Goal: Information Seeking & Learning: Check status

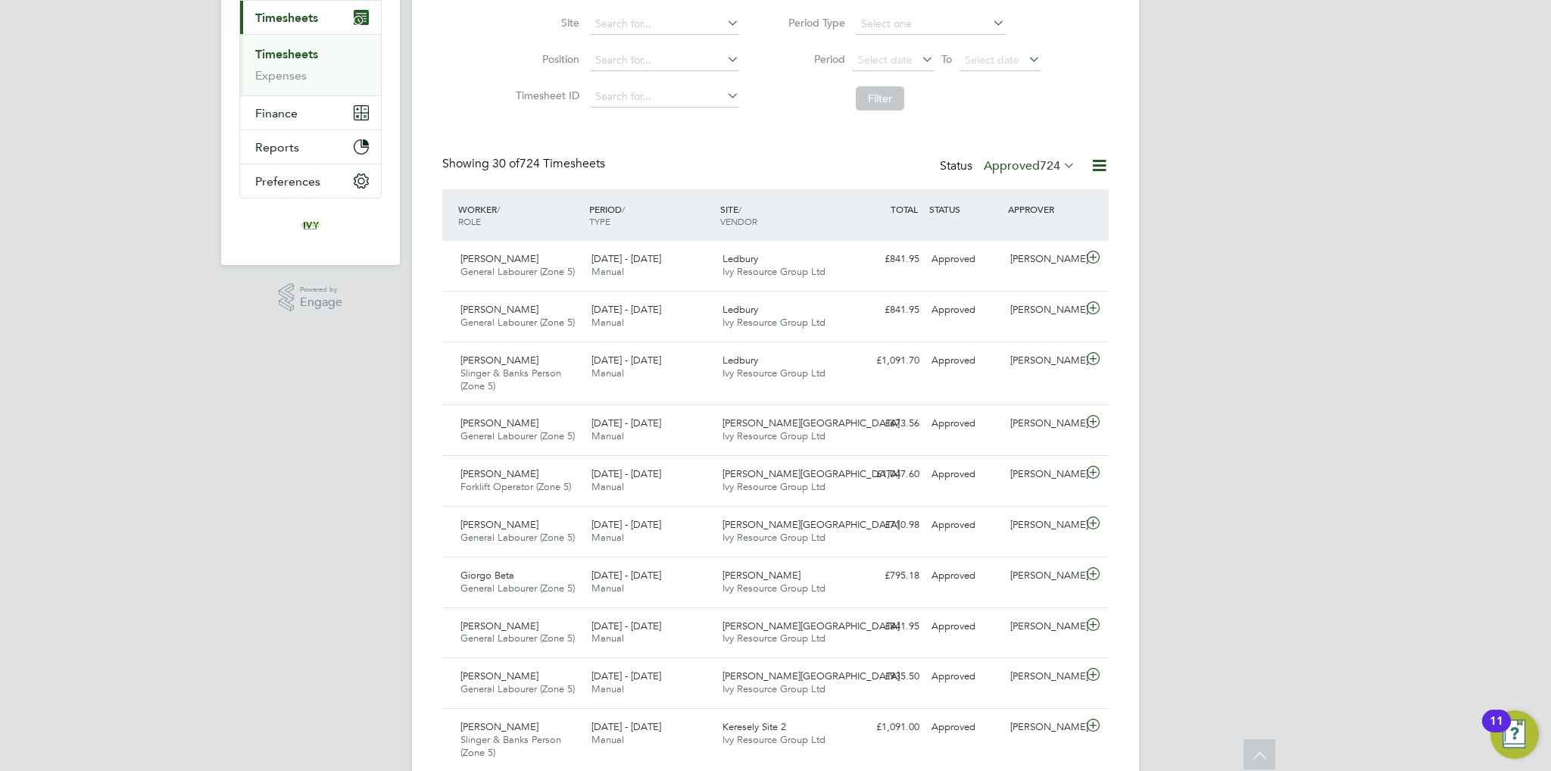
click at [1024, 167] on label "Approved 724" at bounding box center [1030, 165] width 92 height 15
click at [1018, 236] on li "Submitted" at bounding box center [1017, 234] width 70 height 21
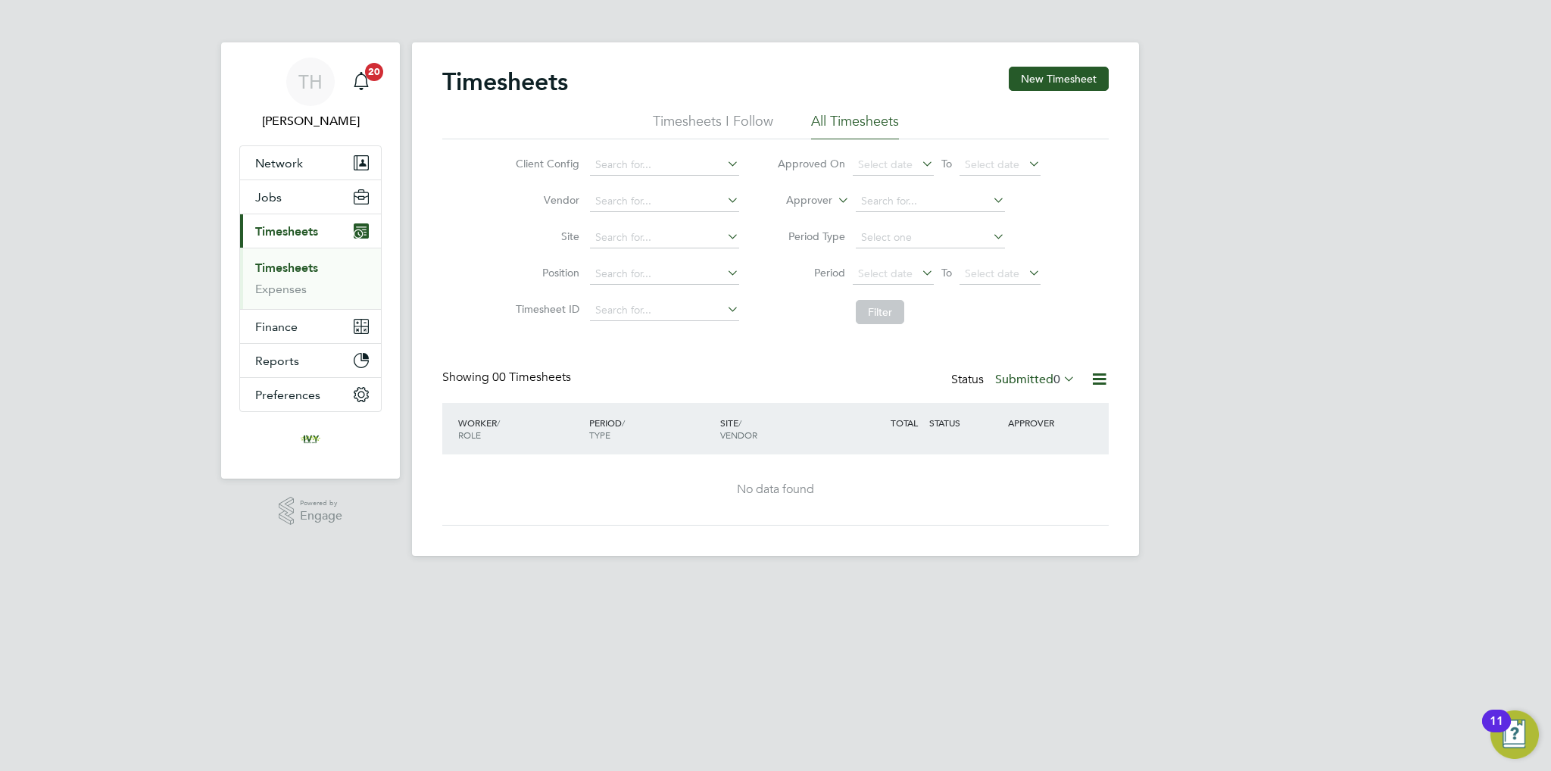
click at [1024, 370] on div "Status Submitted 0" at bounding box center [1014, 380] width 127 height 21
click at [1021, 374] on label "Submitted 0" at bounding box center [1035, 379] width 80 height 15
click at [1011, 448] on li "Submitted" at bounding box center [1022, 448] width 70 height 21
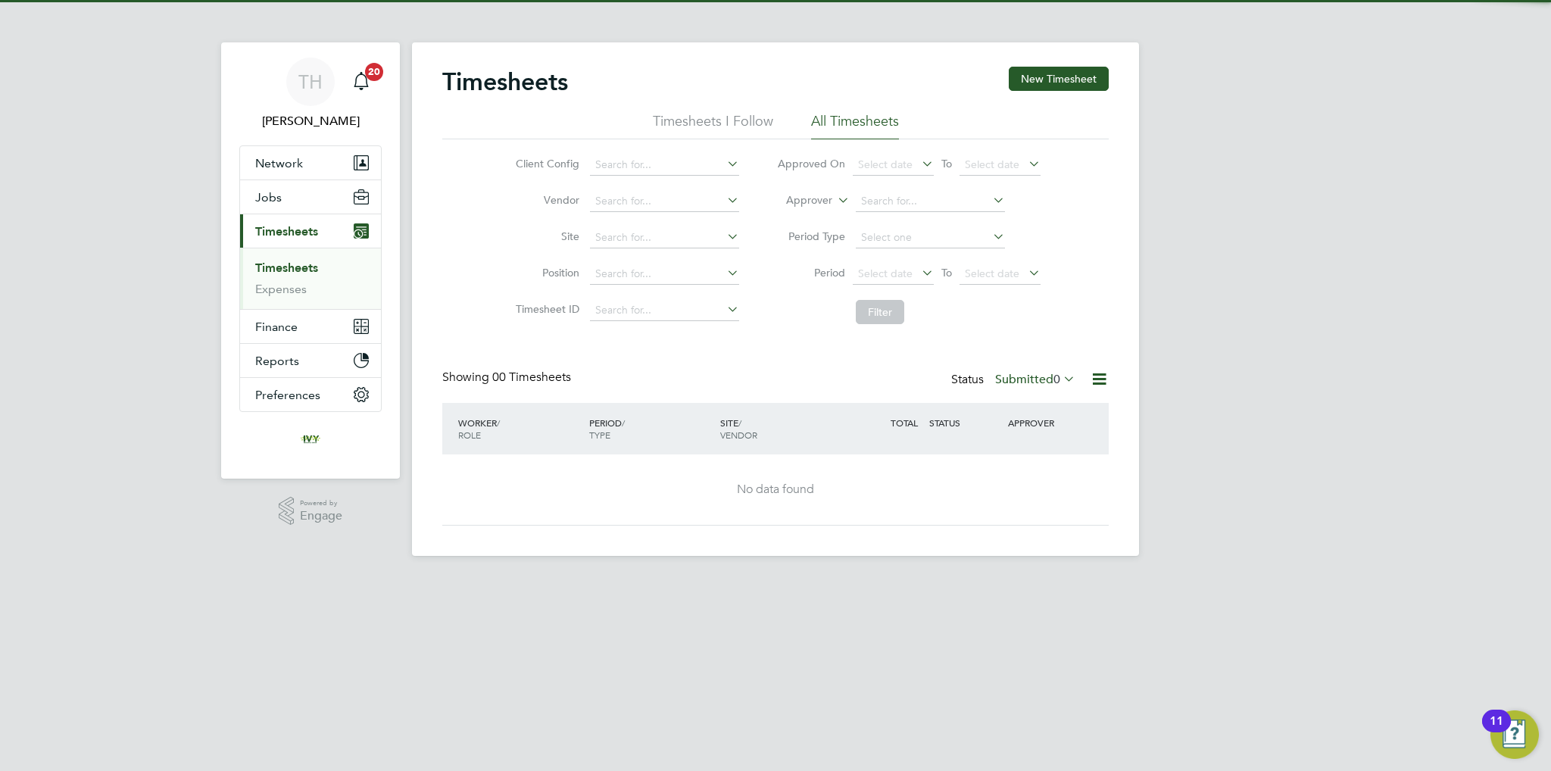
click at [1030, 378] on label "Submitted 0" at bounding box center [1035, 379] width 80 height 15
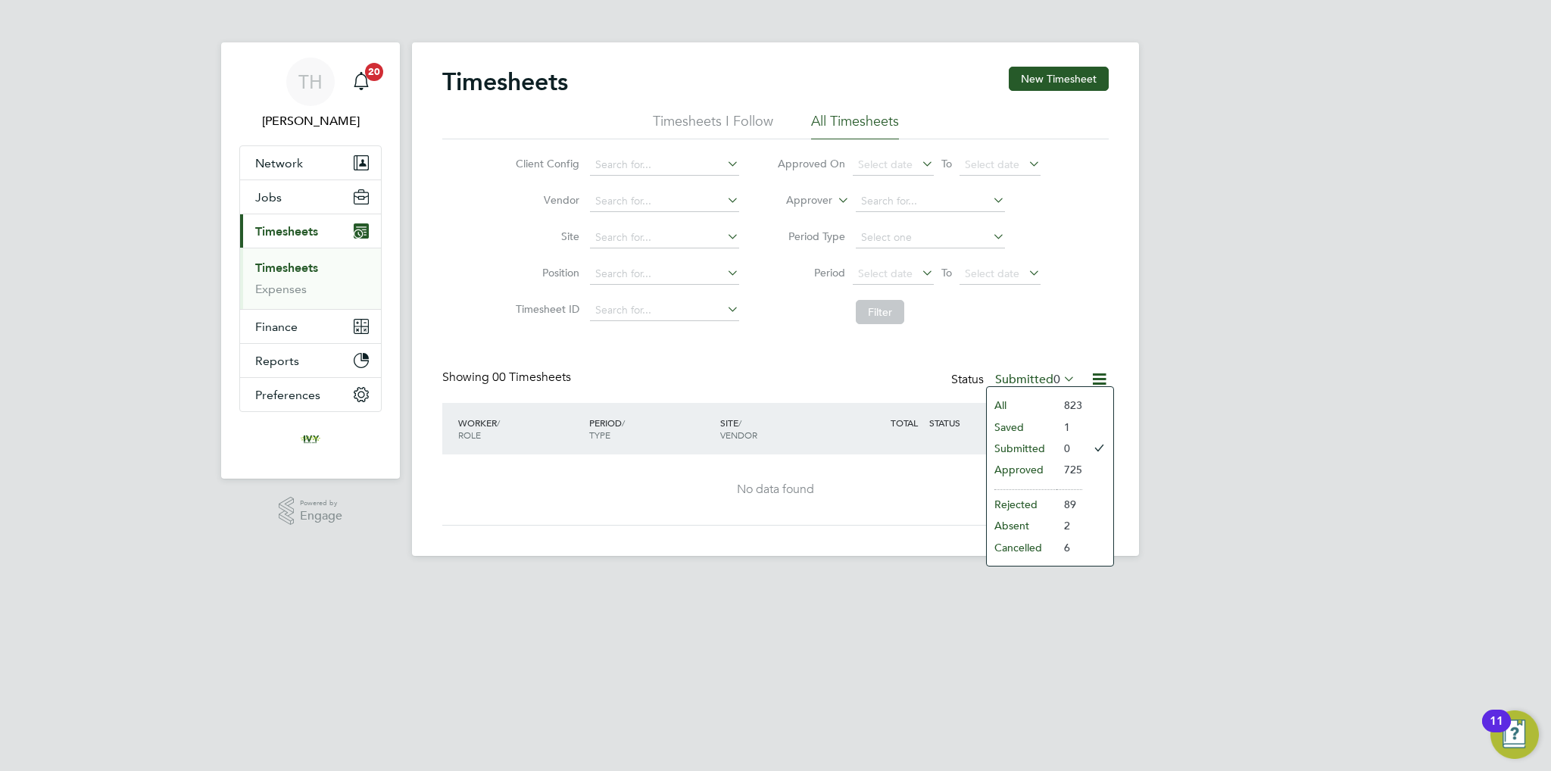
click at [1030, 463] on li "Approved" at bounding box center [1022, 469] width 70 height 21
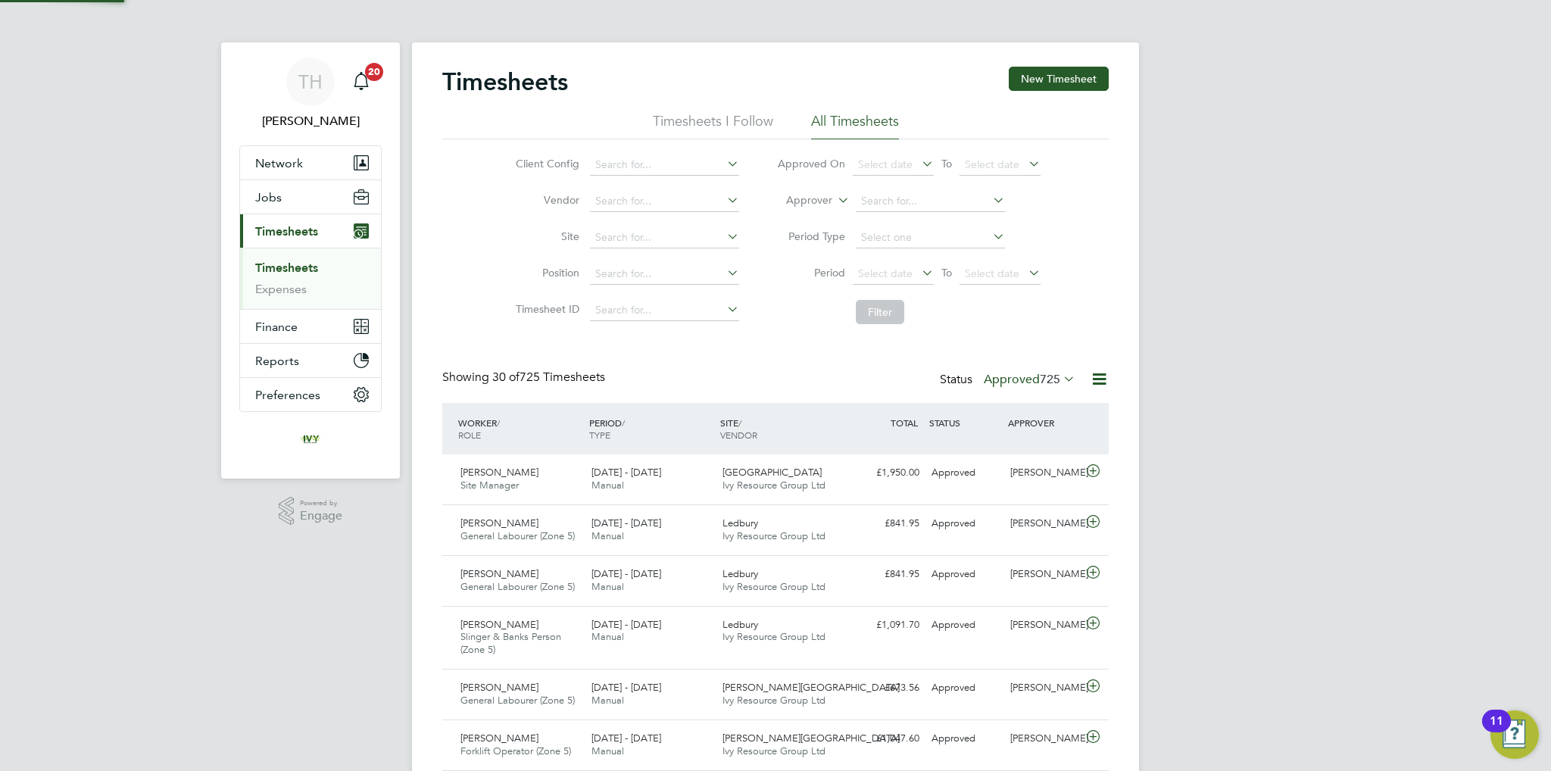
scroll to position [38, 132]
click at [572, 471] on div "Antony Pope Site Manager 22 - 28 Sep 2025" at bounding box center [520, 480] width 131 height 38
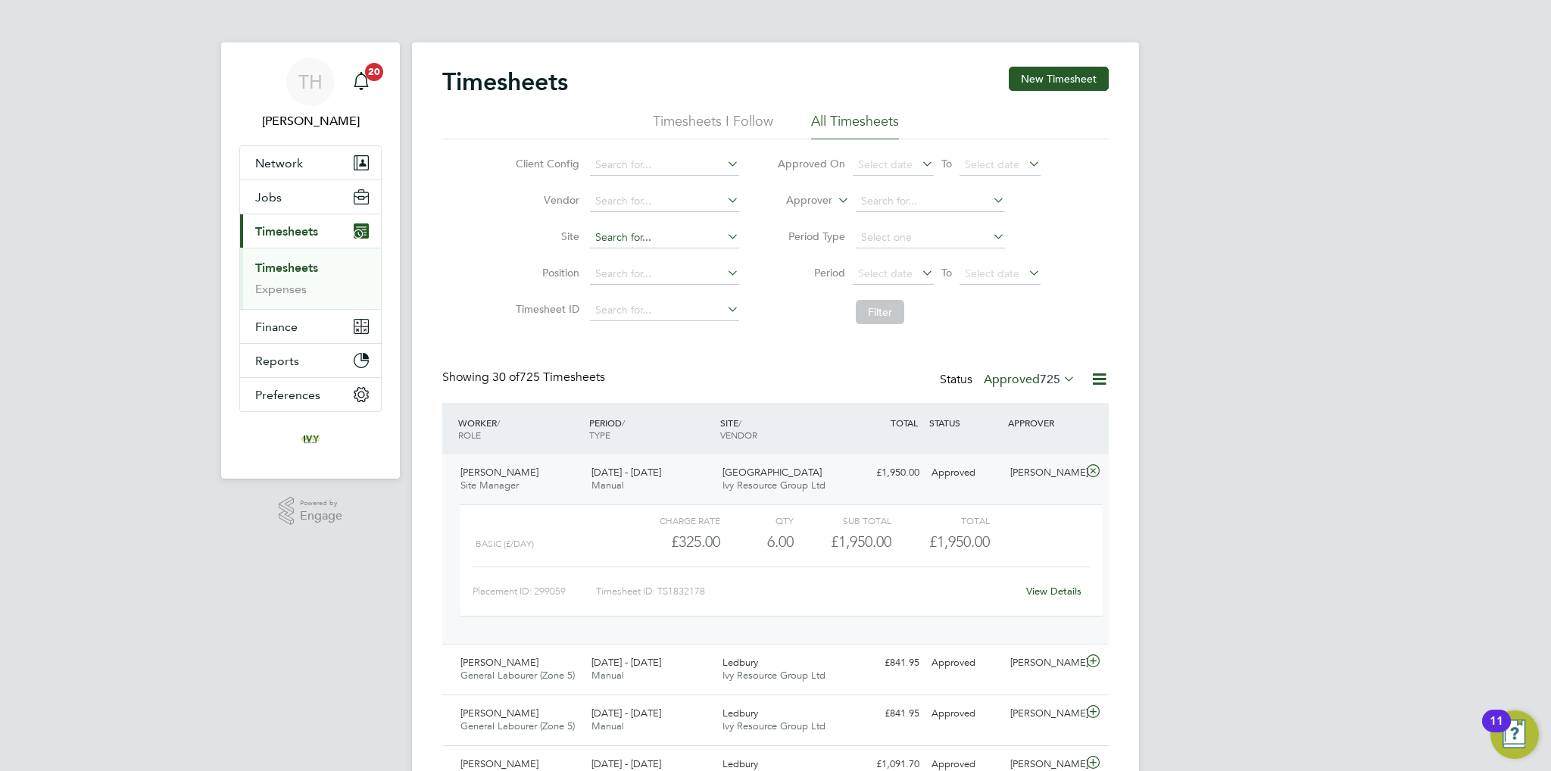
click at [655, 245] on input at bounding box center [664, 237] width 149 height 21
click at [648, 258] on li "Dudbr idge Hill" at bounding box center [664, 258] width 150 height 20
type input "Dudbridge Hill"
click at [874, 285] on li "Period Select date To Select date" at bounding box center [909, 274] width 302 height 36
click at [871, 311] on button "Filter" at bounding box center [880, 312] width 48 height 24
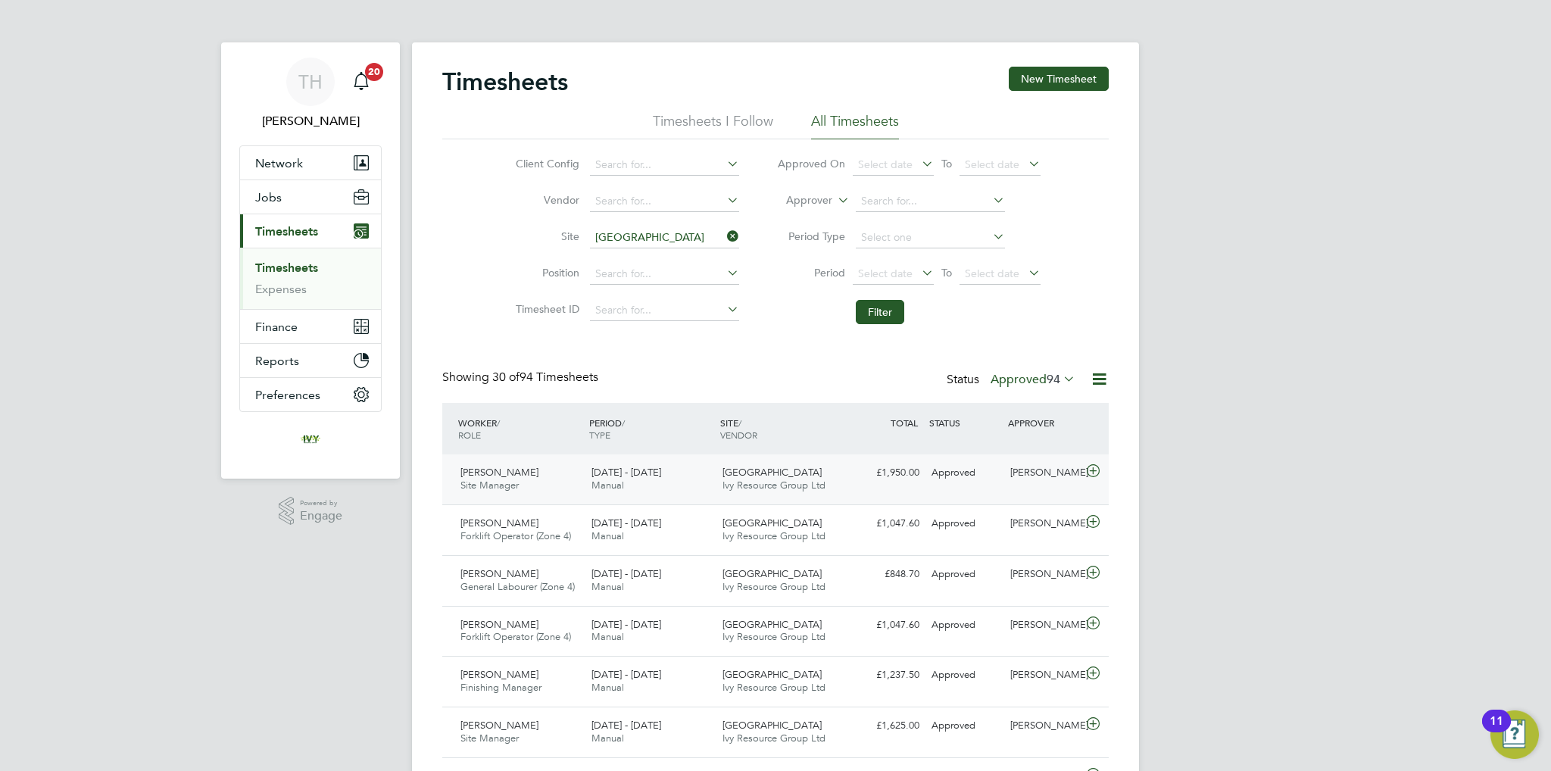
click at [766, 461] on div "Dudbridge Hill Ivy Resource Group Ltd" at bounding box center [782, 480] width 131 height 38
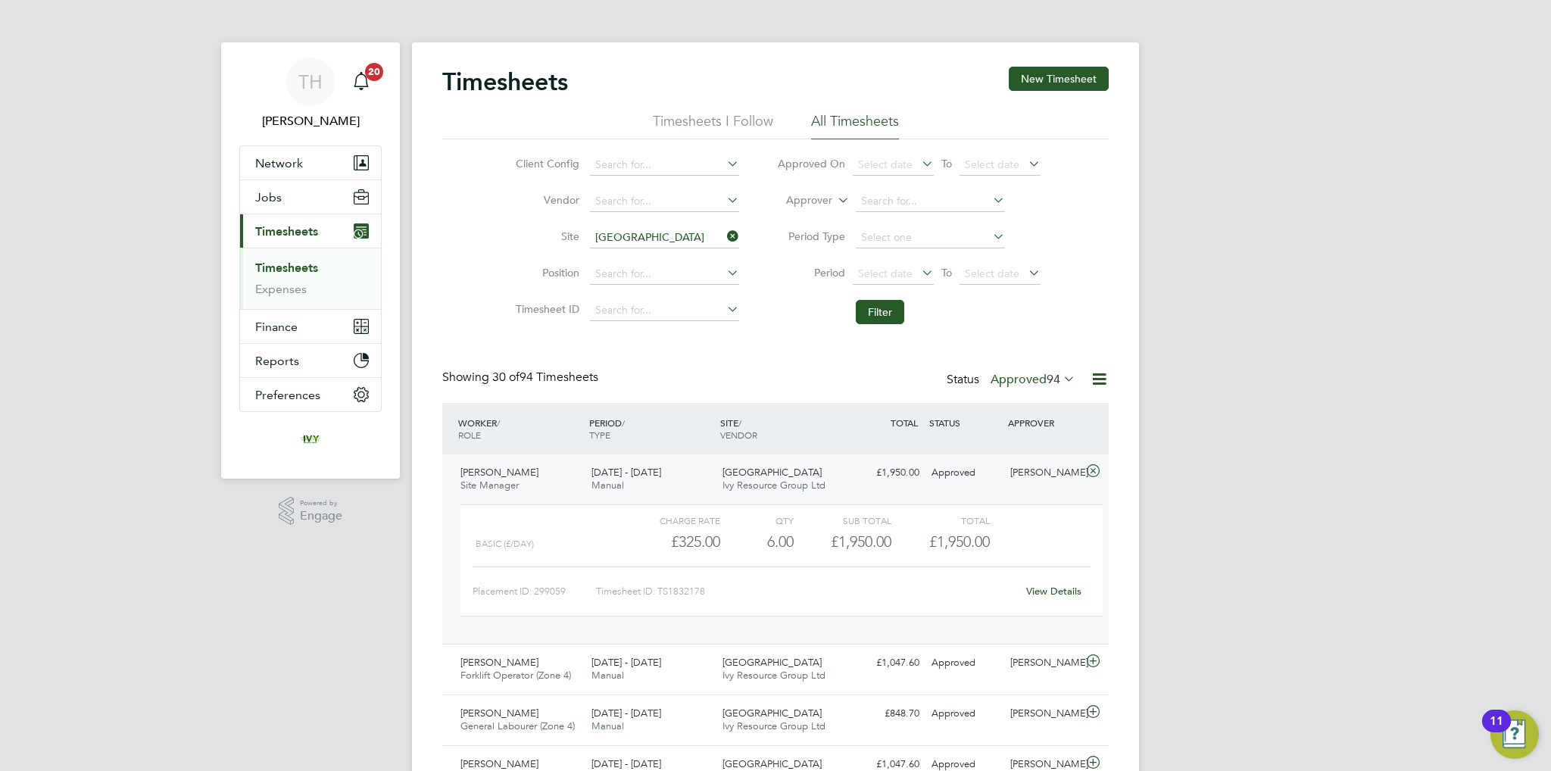
click at [1030, 373] on label "Approved 94" at bounding box center [1033, 379] width 85 height 15
click at [724, 238] on icon at bounding box center [724, 236] width 0 height 21
click at [630, 235] on input at bounding box center [664, 237] width 149 height 21
type input "c"
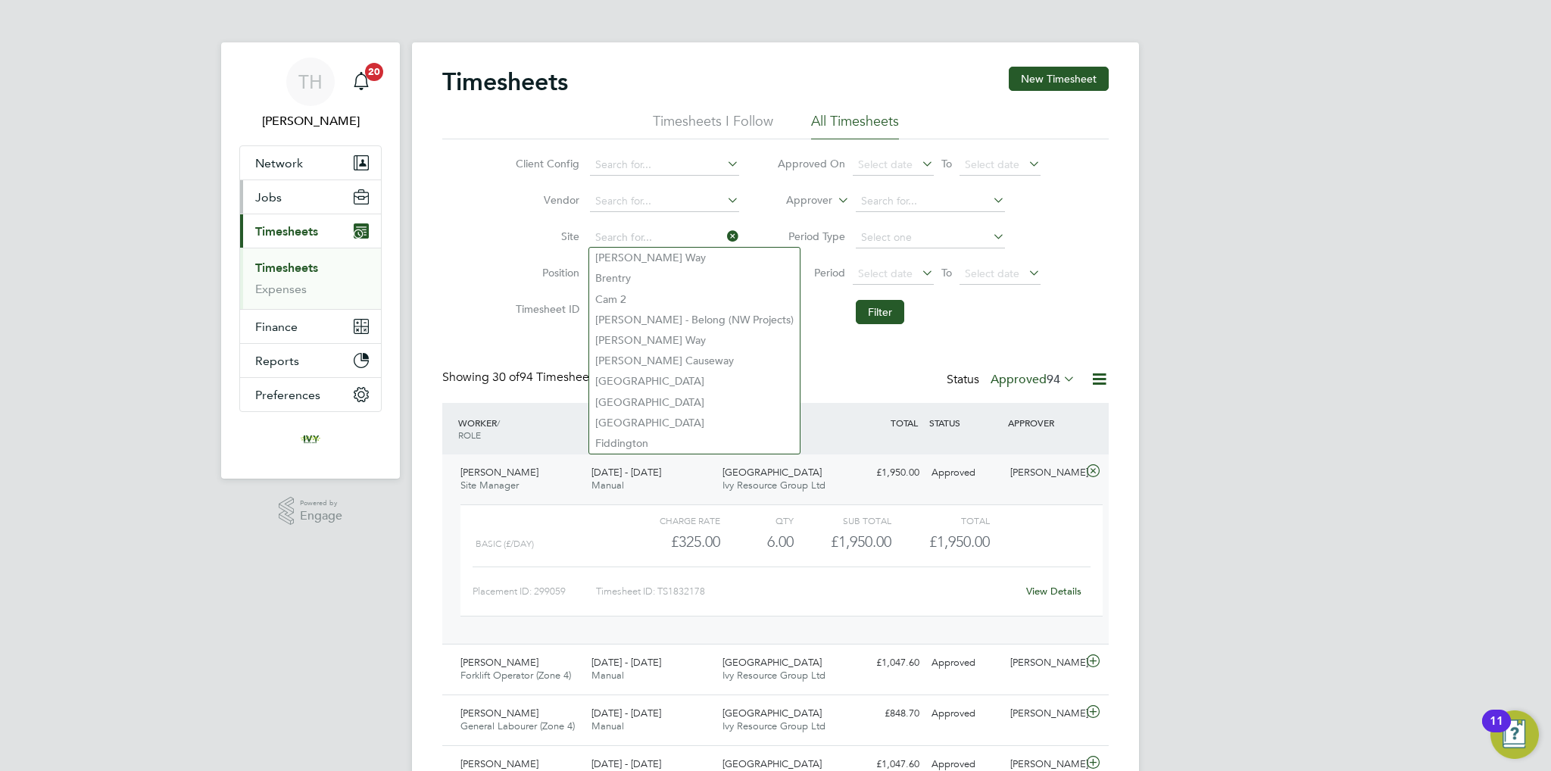
click at [307, 201] on button "Jobs" at bounding box center [310, 196] width 141 height 33
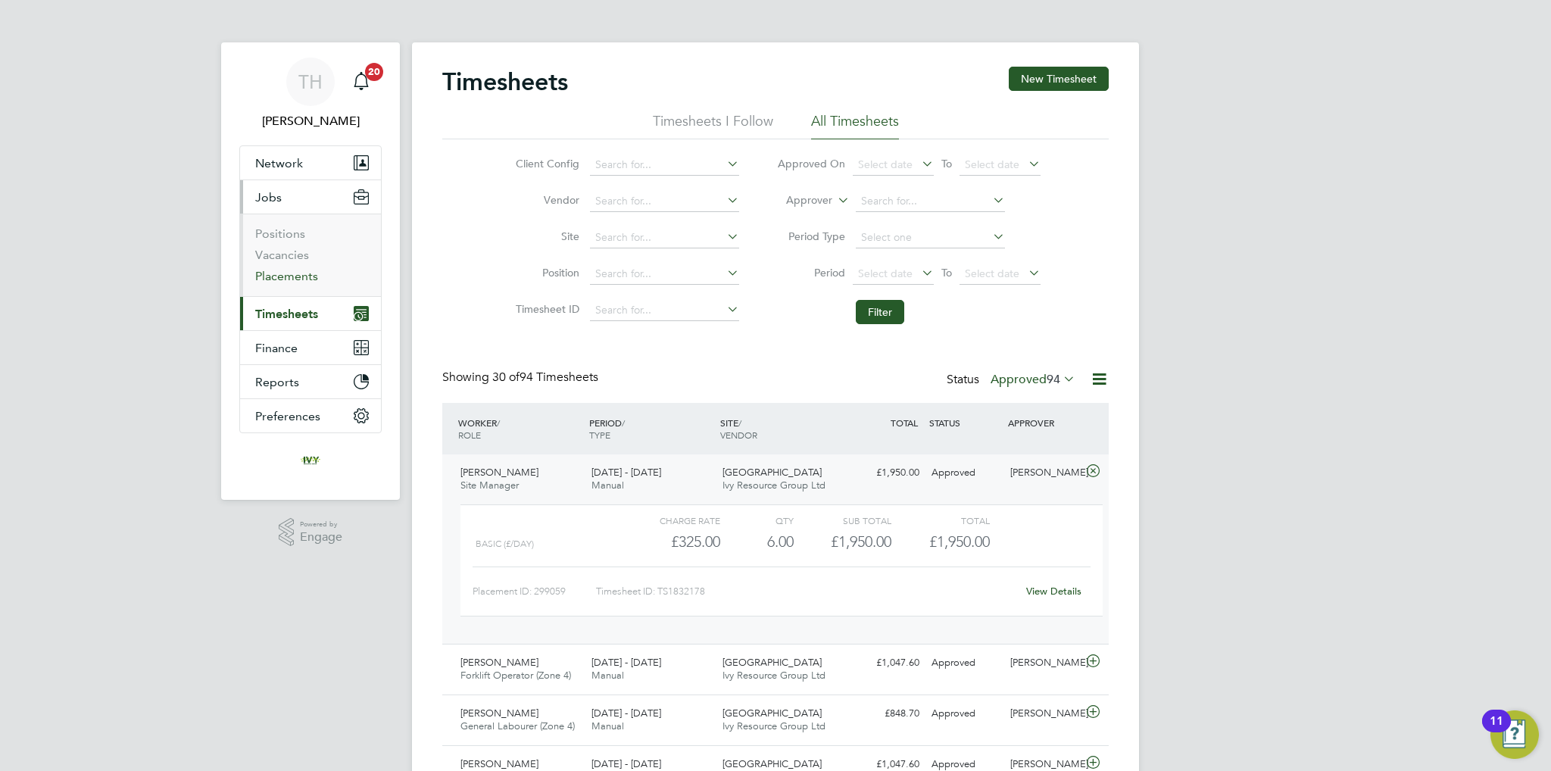
click at [298, 277] on link "Placements" at bounding box center [286, 276] width 63 height 14
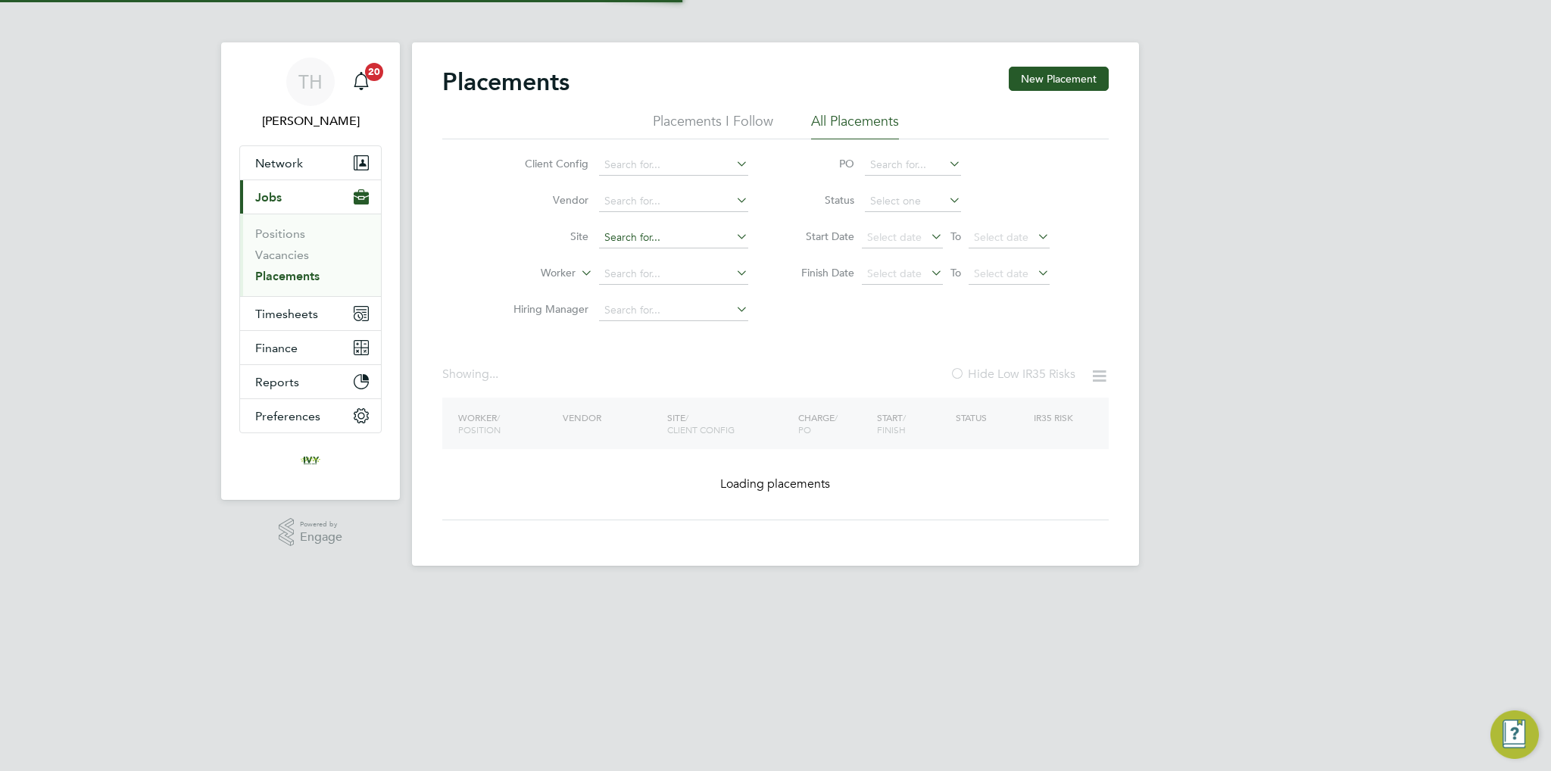
click at [637, 239] on input at bounding box center [673, 237] width 149 height 21
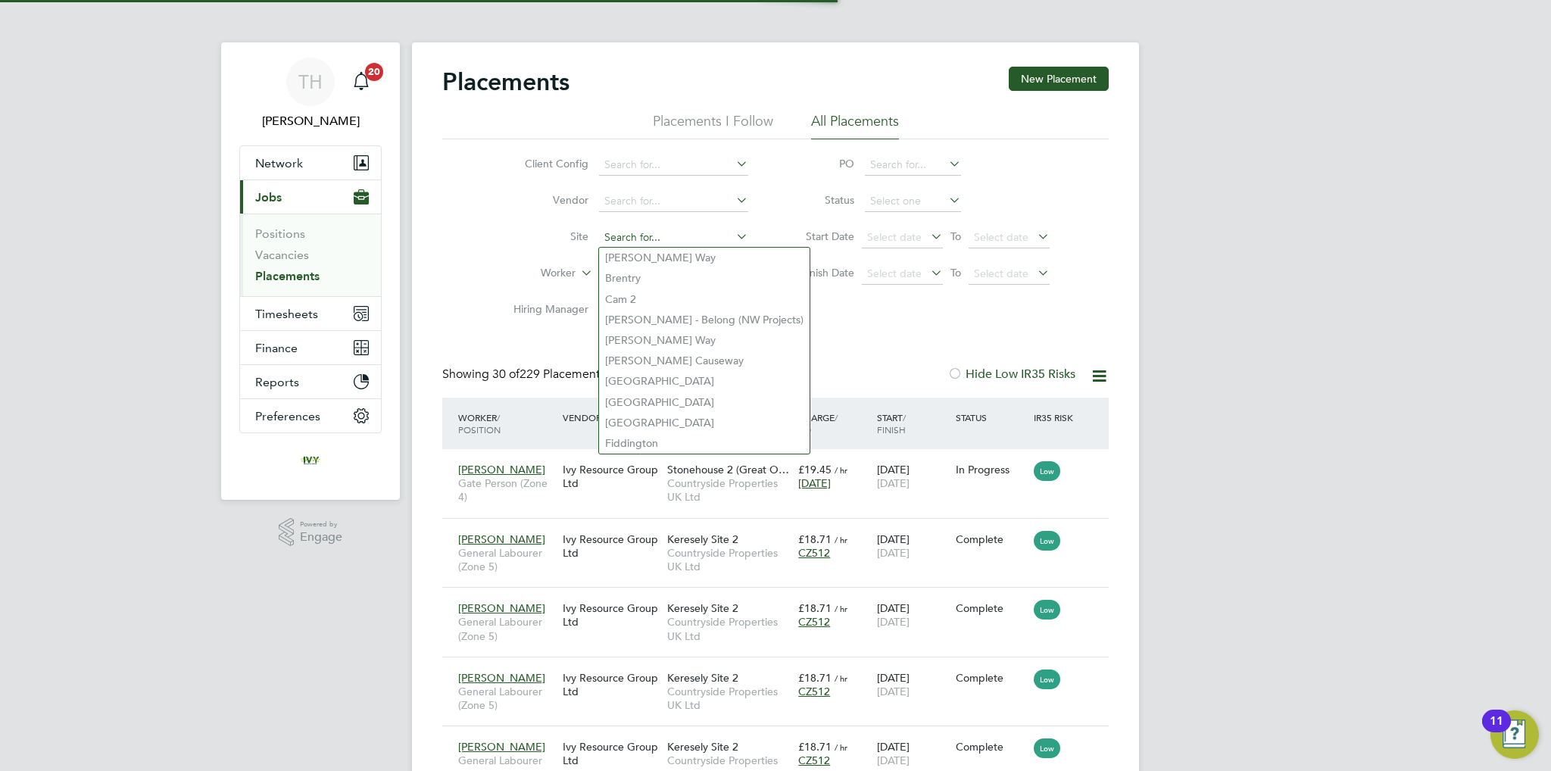
scroll to position [57, 132]
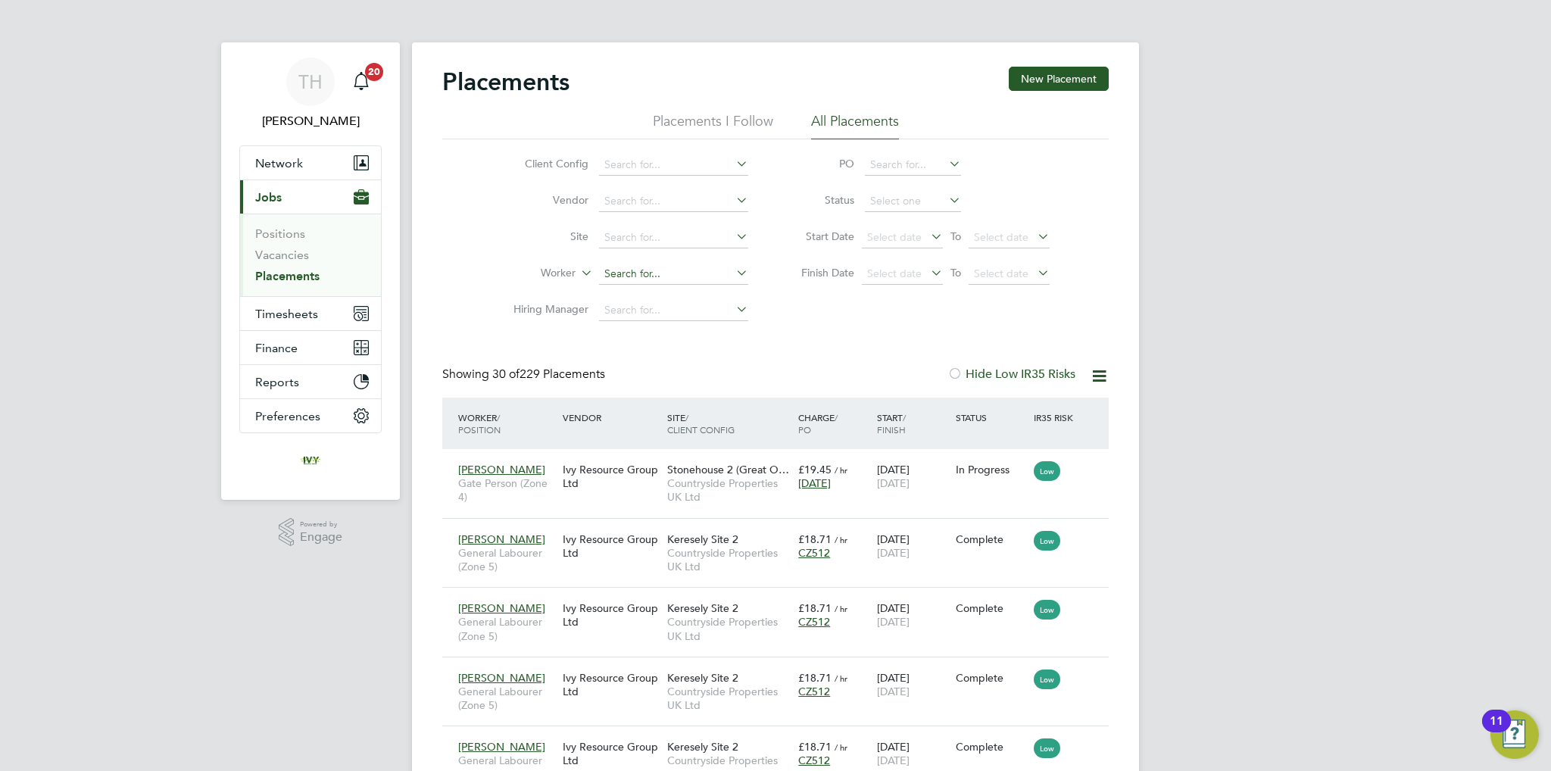
click at [661, 274] on input at bounding box center [673, 274] width 149 height 21
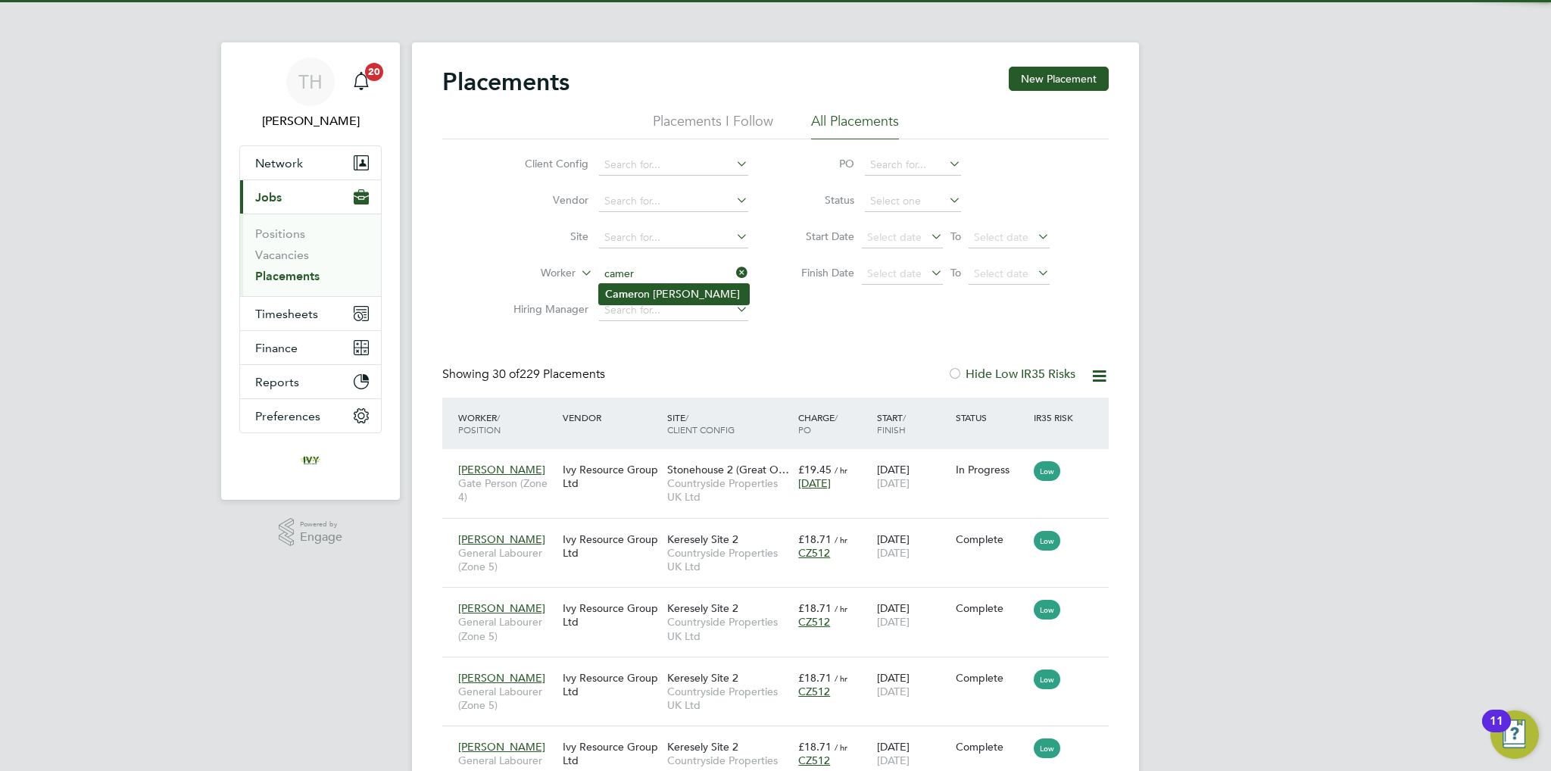
click at [639, 286] on li "Camer on Shanks" at bounding box center [674, 294] width 150 height 20
type input "[PERSON_NAME]"
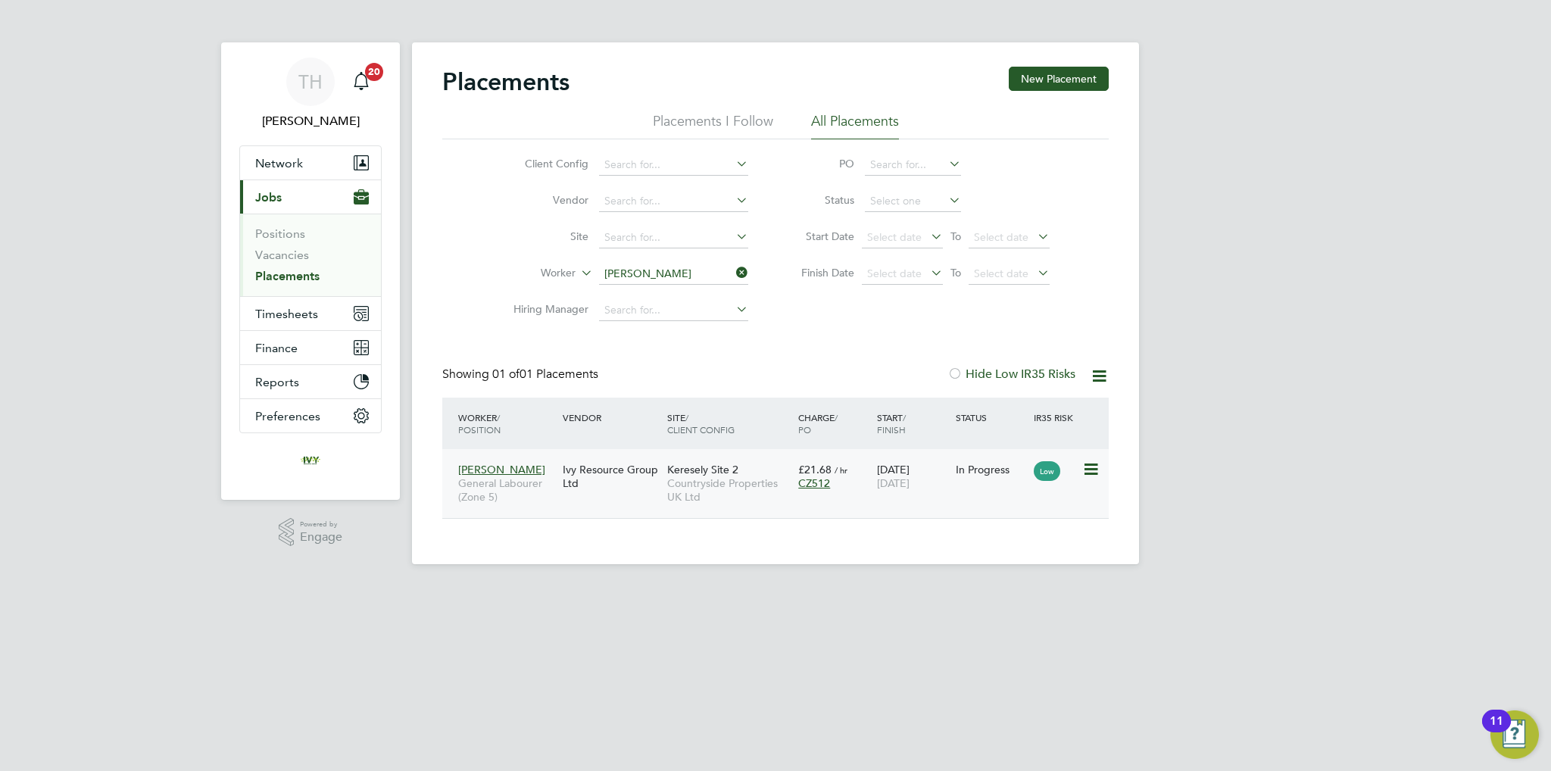
click at [1083, 465] on icon at bounding box center [1090, 470] width 15 height 18
click at [811, 490] on div "£21.68 / hr CZ512" at bounding box center [834, 476] width 79 height 42
click at [286, 320] on span "Timesheets" at bounding box center [286, 314] width 63 height 14
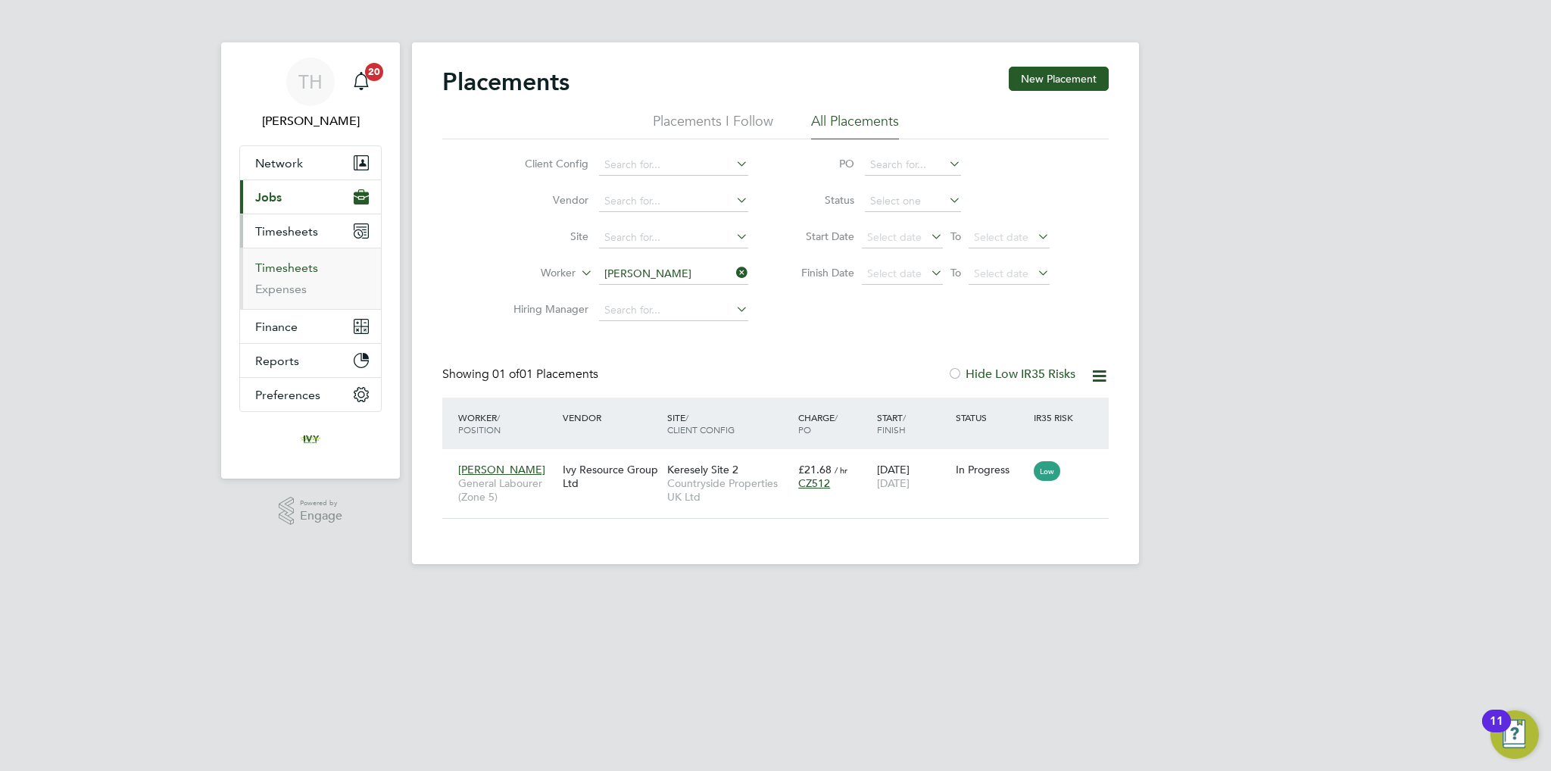
click at [297, 268] on link "Timesheets" at bounding box center [286, 268] width 63 height 14
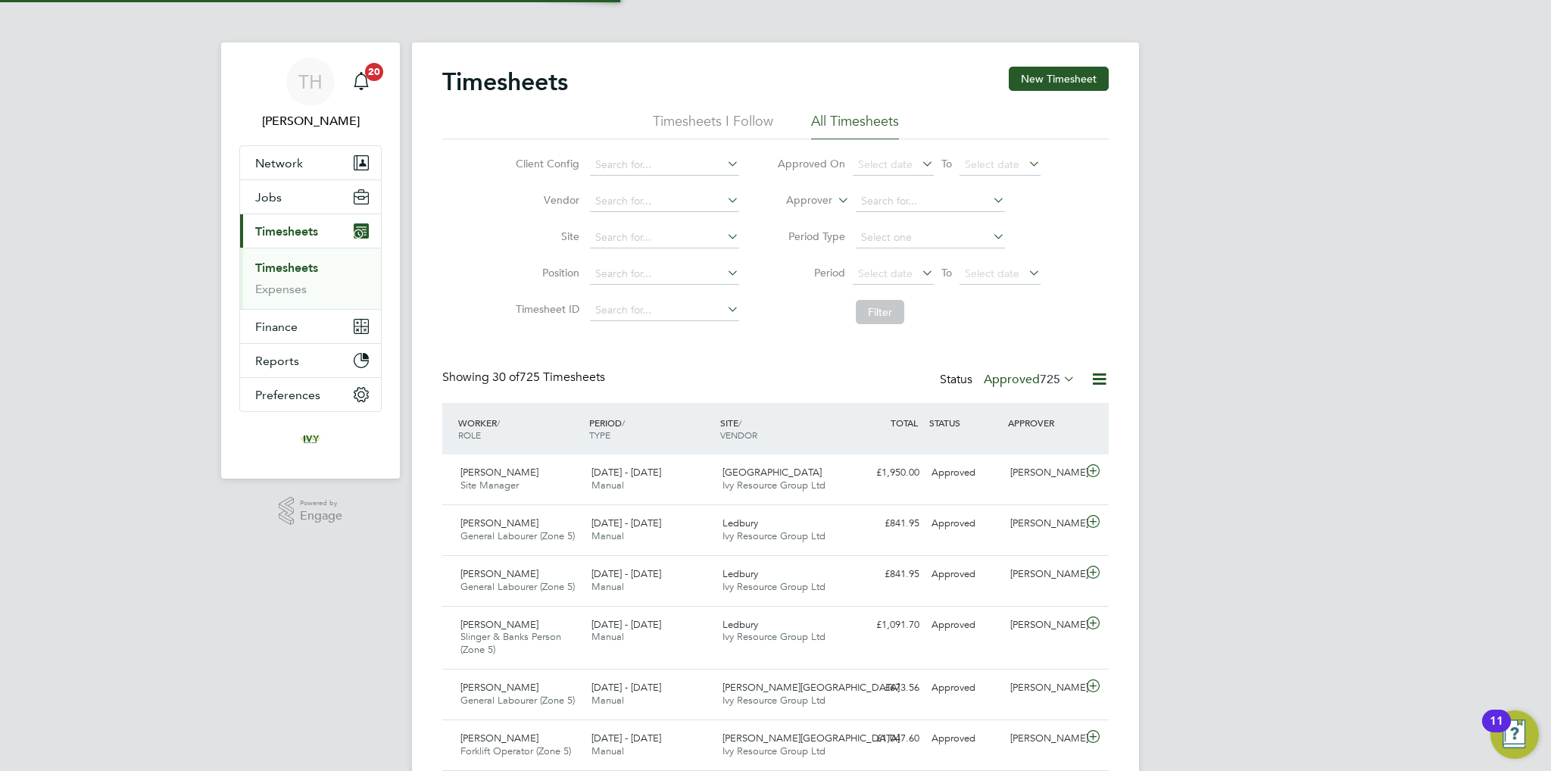
scroll to position [38, 132]
click at [945, 494] on div "Antony Pope Site Manager 22 - 28 Sep 2025 22 - 28 Sep 2025 Manual Dudbridge Hil…" at bounding box center [775, 480] width 667 height 50
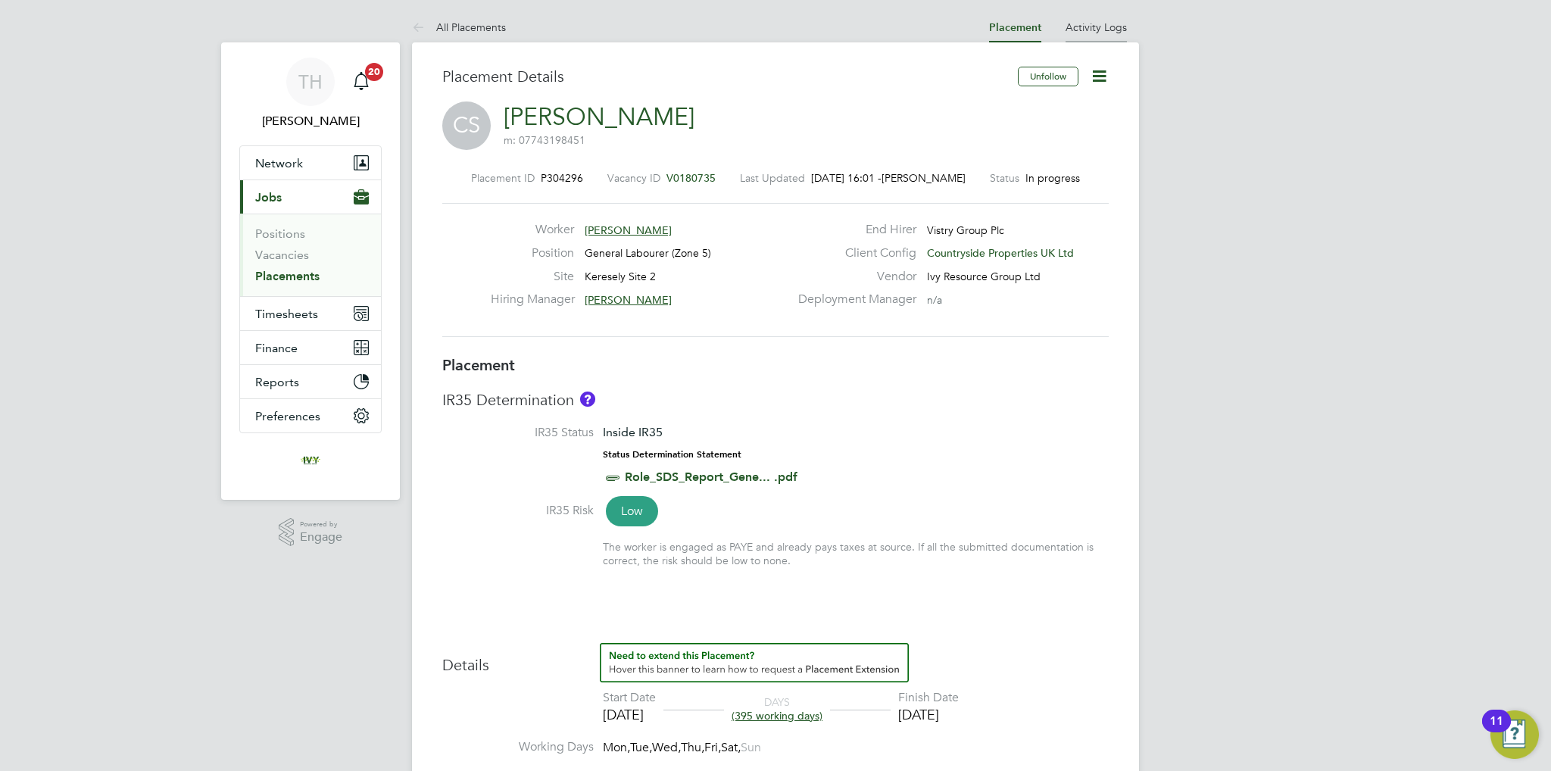
click at [1107, 23] on link "Activity Logs" at bounding box center [1096, 27] width 61 height 14
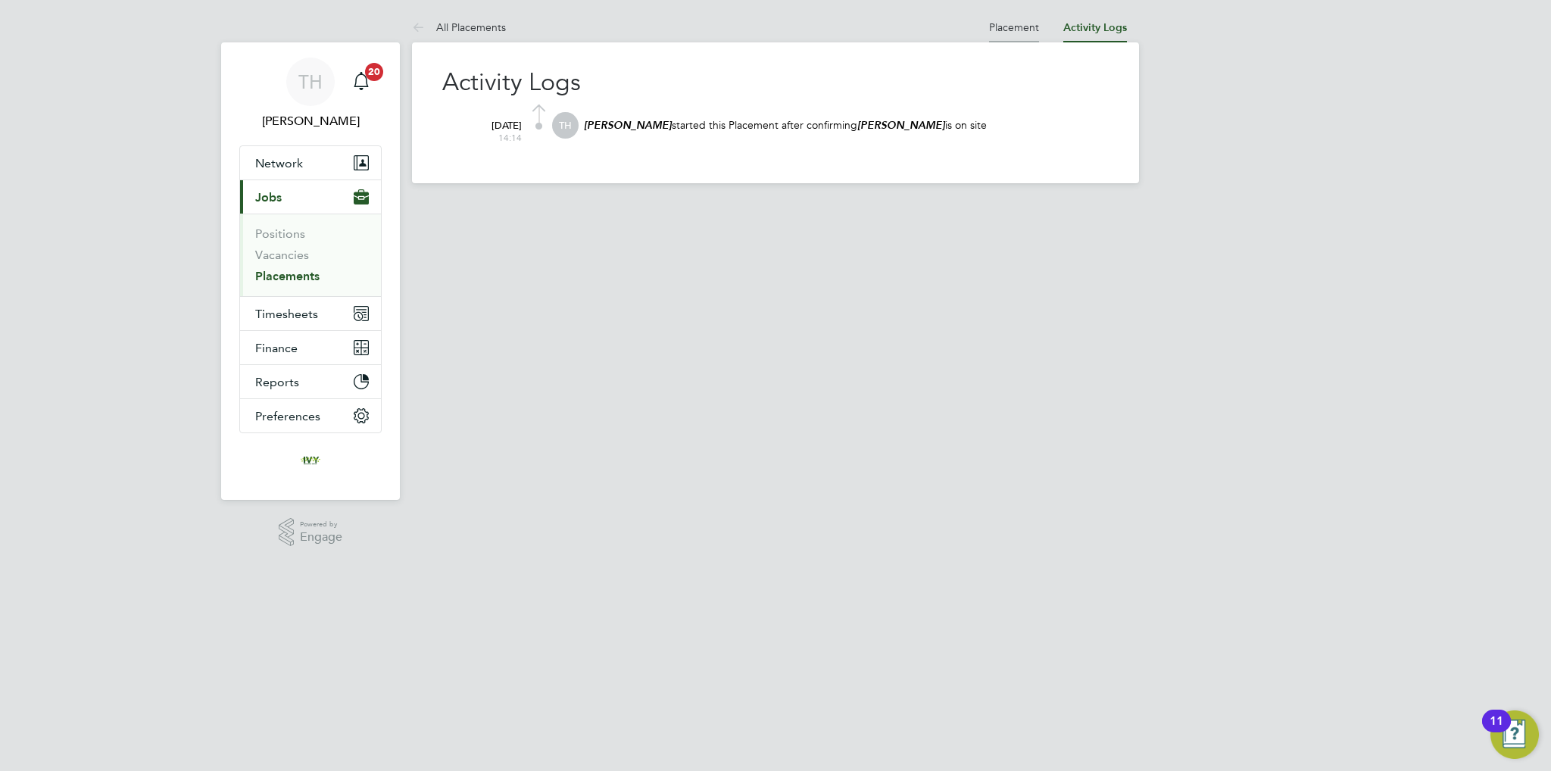
click at [1003, 30] on link "Placement" at bounding box center [1014, 27] width 50 height 14
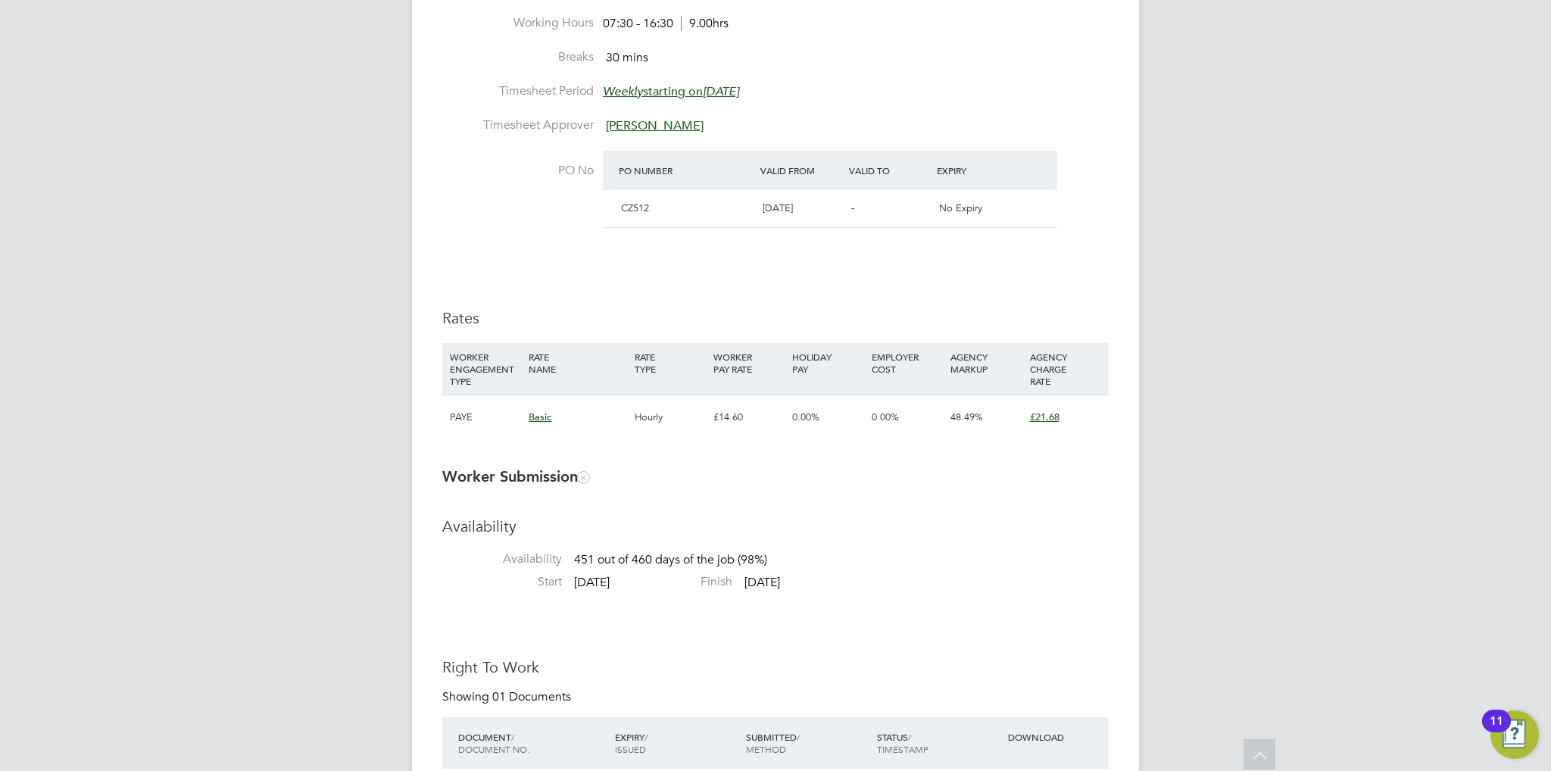
click at [1036, 415] on span "£21.68" at bounding box center [1045, 417] width 30 height 13
click at [1082, 443] on li "WORKER ENGAGEMENT TYPE RATE NAME RATE TYPE WORKER PAY RATE HOLIDAY PAY EMPLOYER…" at bounding box center [775, 398] width 667 height 111
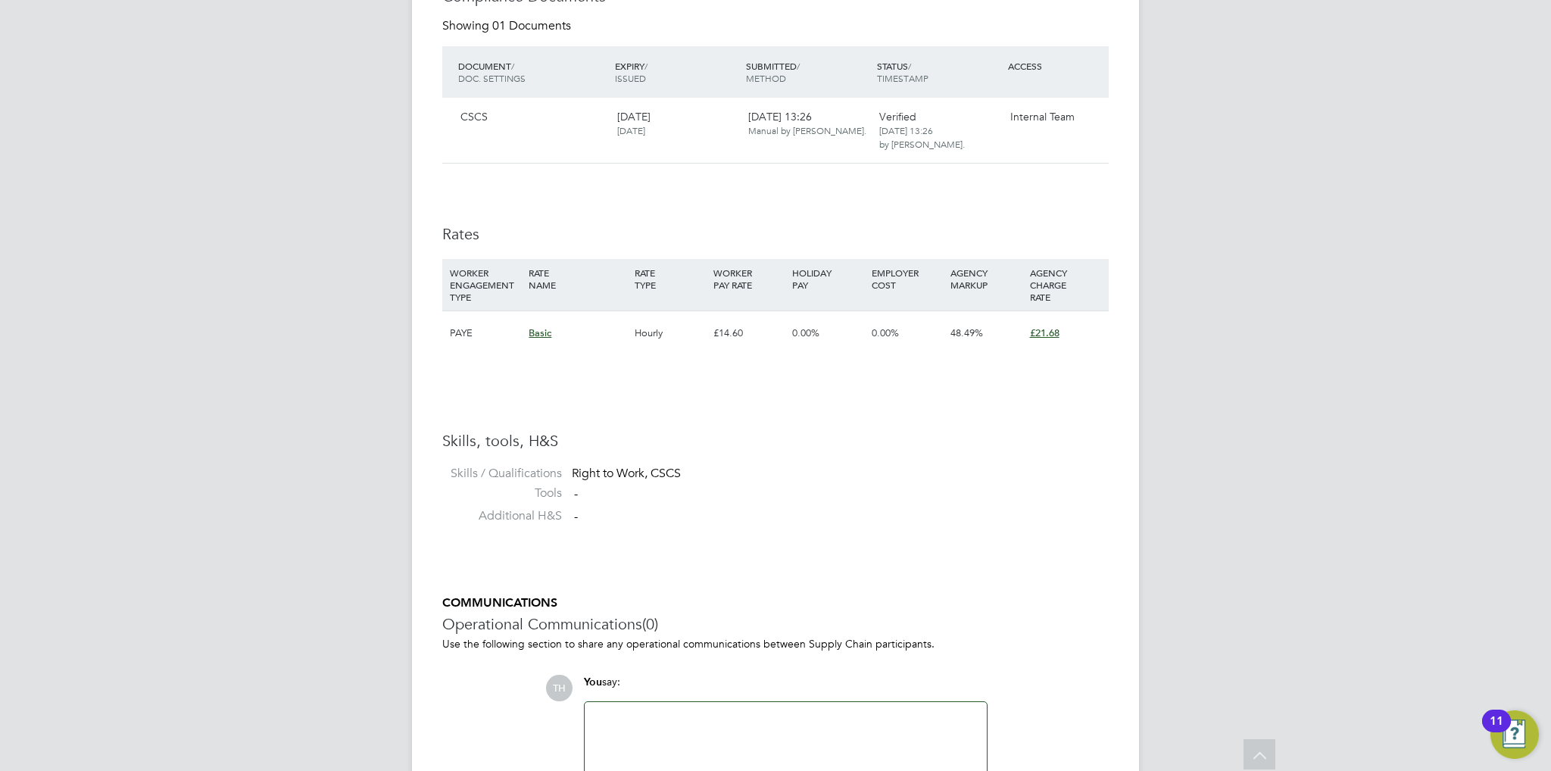
click at [1043, 334] on span "£21.68" at bounding box center [1045, 333] width 30 height 13
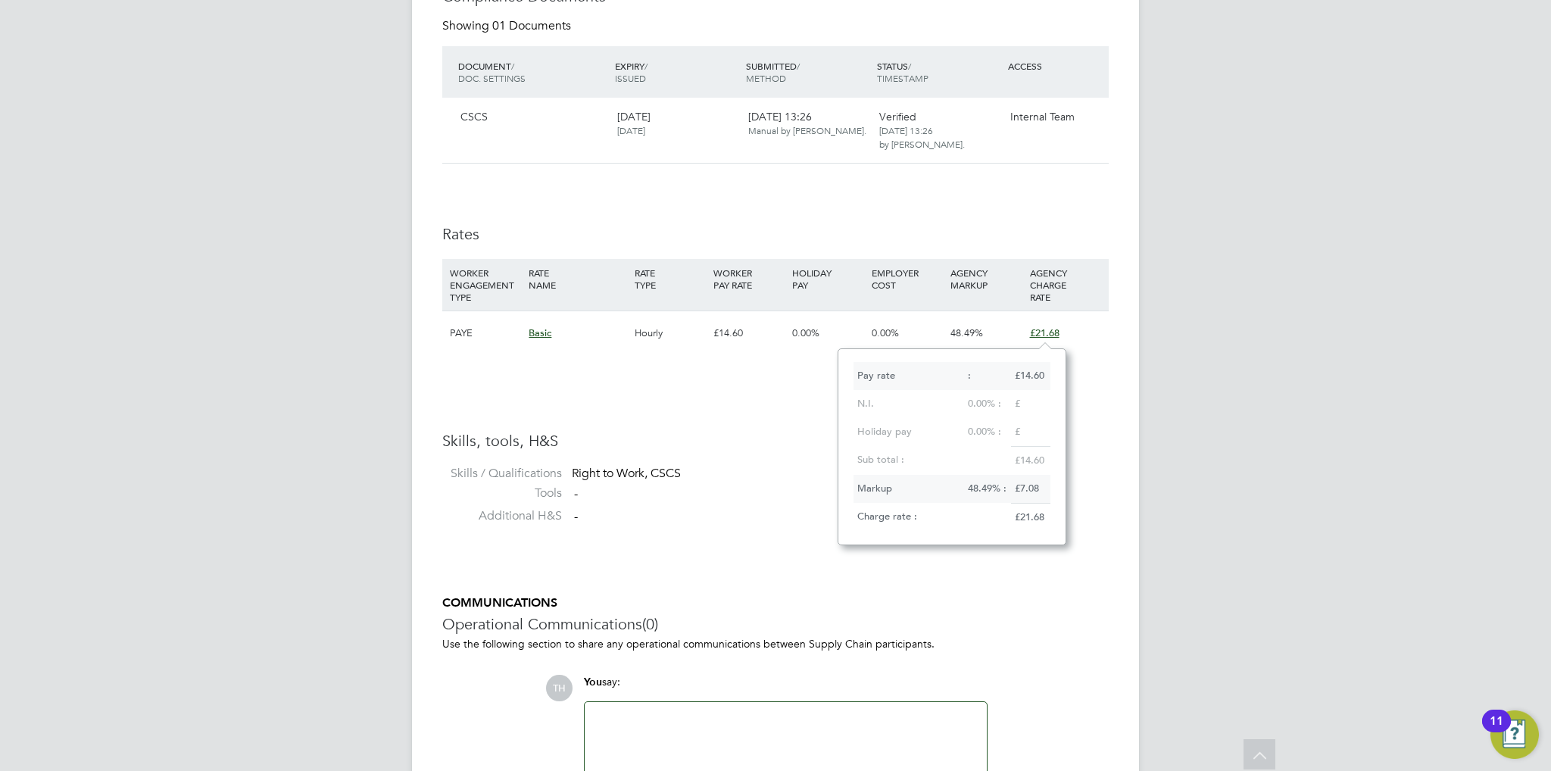
click at [1101, 395] on div "Availability Availability 451 out of 460 days of the job (98%) Start [DATE] Fin…" at bounding box center [775, 71] width 667 height 927
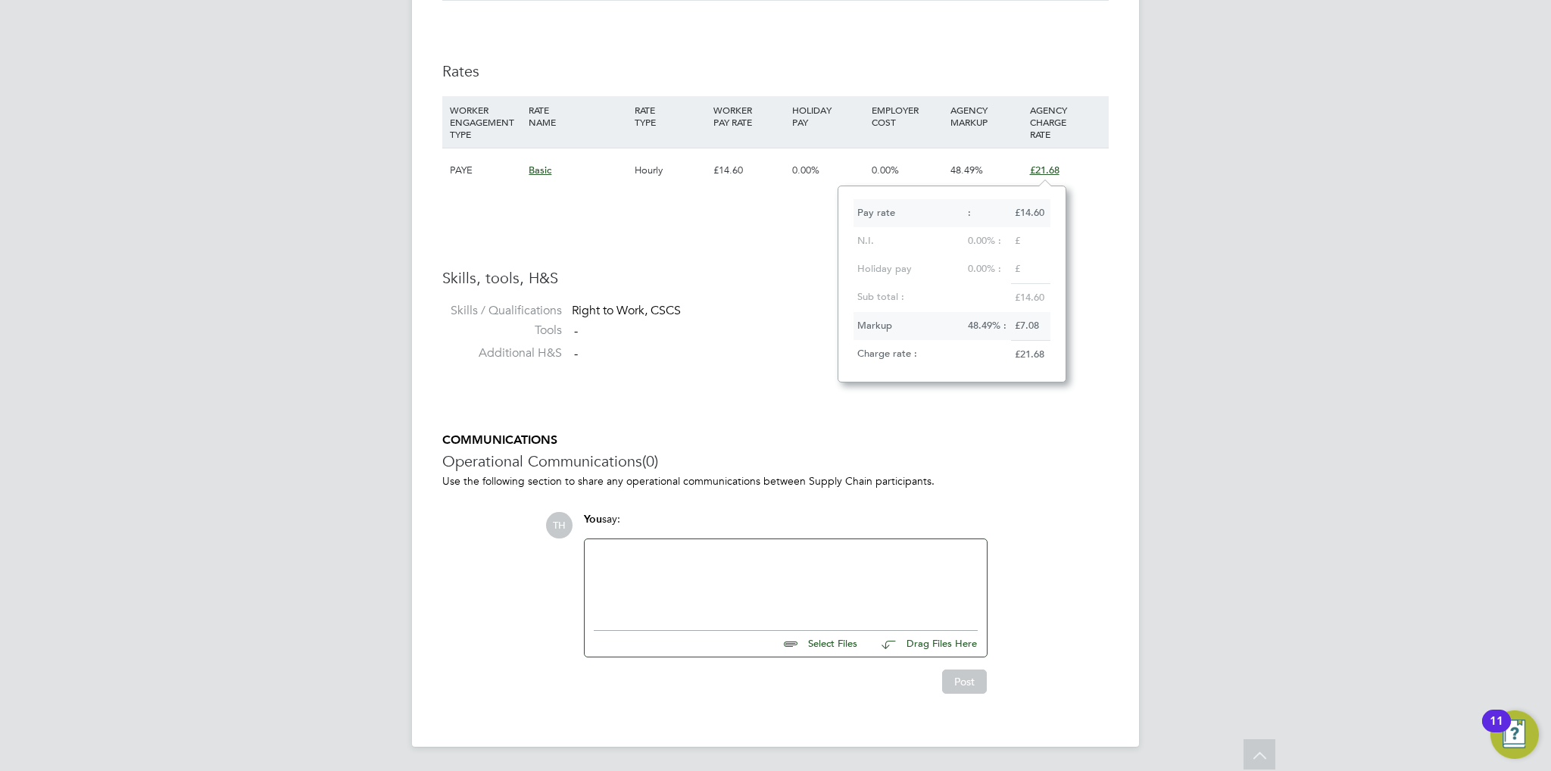
click at [1030, 461] on h3 "Operational Communications (0)" at bounding box center [775, 462] width 667 height 20
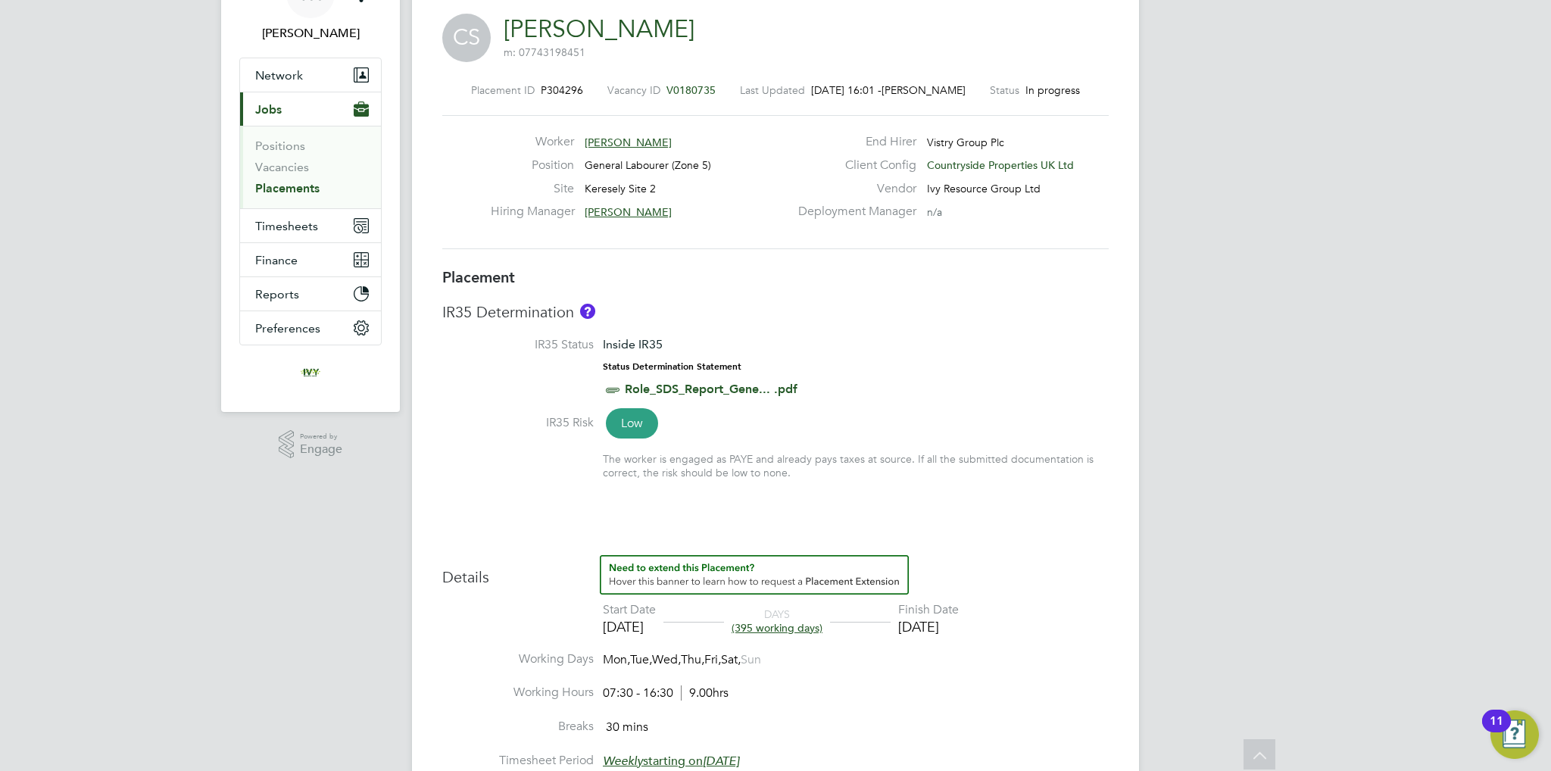
click at [821, 337] on div "IR35 Determination IR35 Status Inside IR35 Status Determination Statement Role_…" at bounding box center [775, 398] width 667 height 192
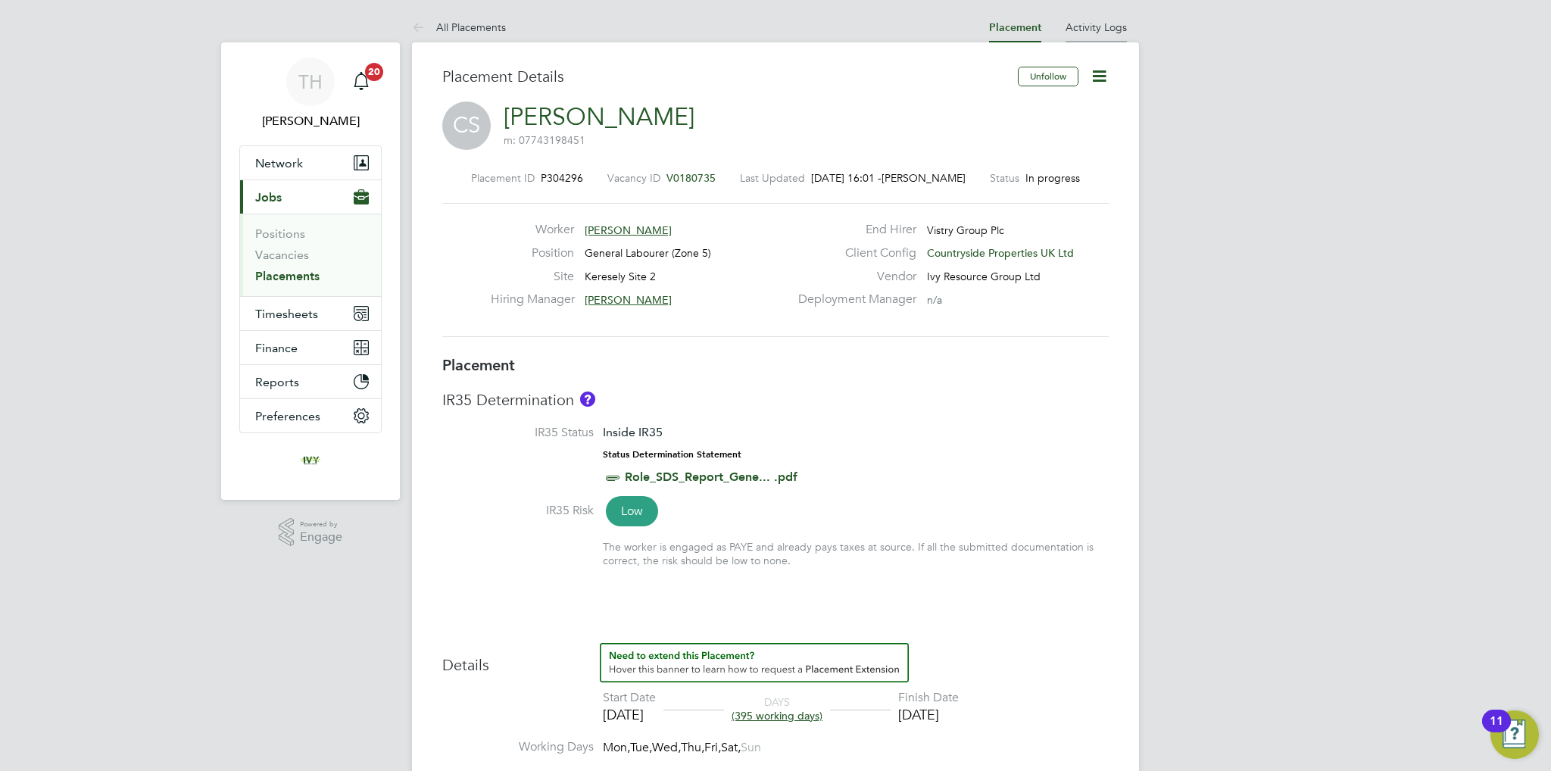
click at [1075, 23] on link "Activity Logs" at bounding box center [1096, 27] width 61 height 14
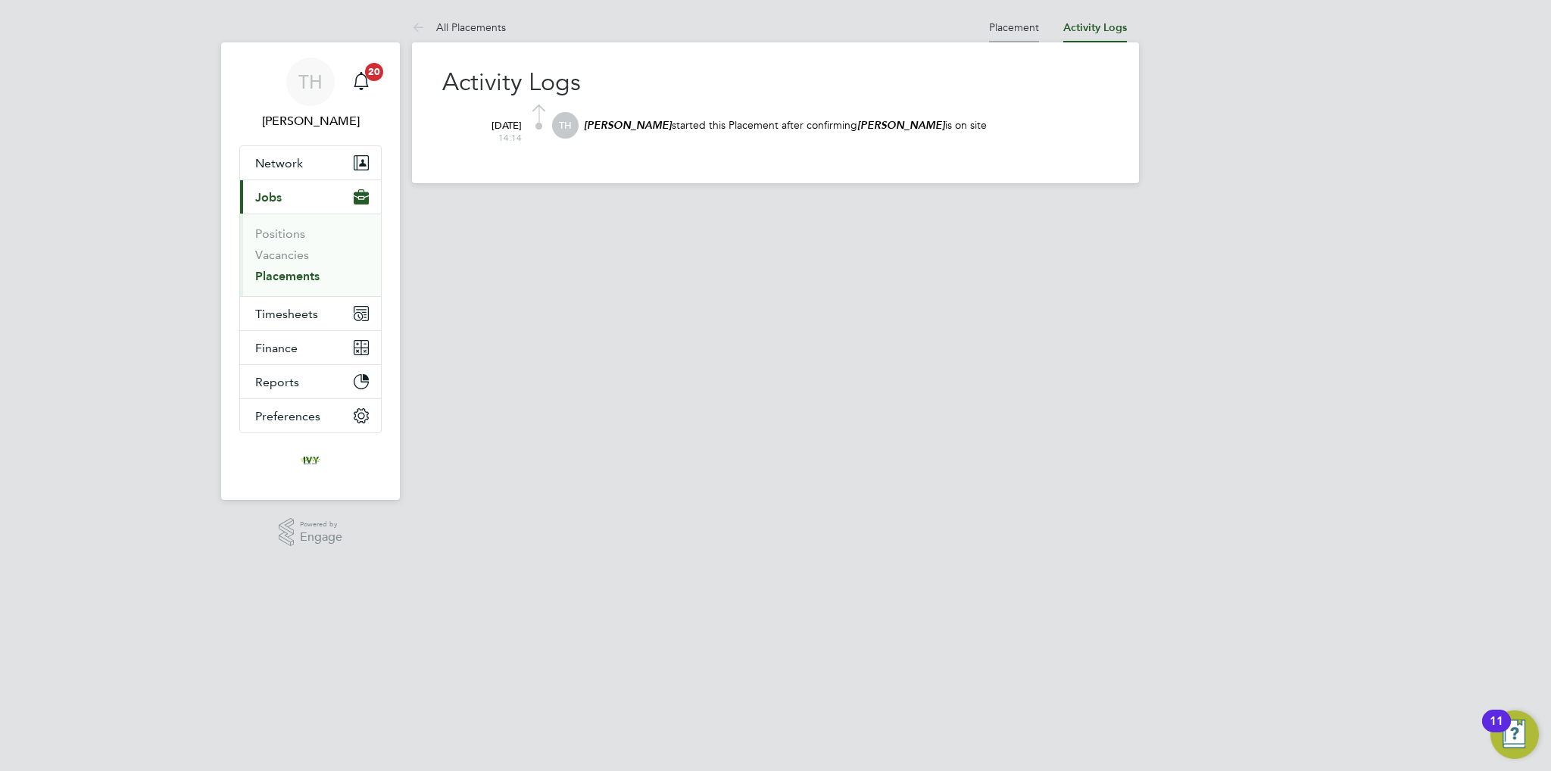
click at [1029, 27] on link "Placement" at bounding box center [1014, 27] width 50 height 14
